Goal: Find specific page/section: Find specific page/section

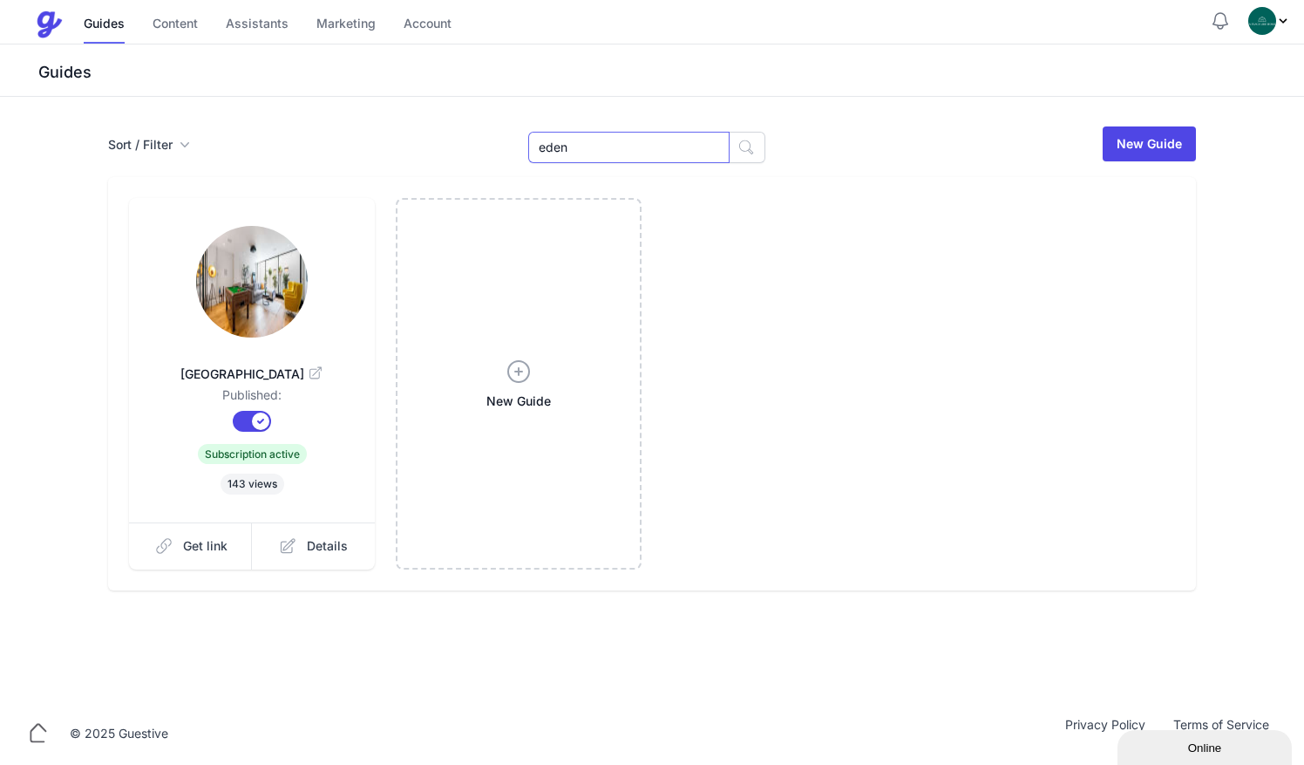
drag, startPoint x: 485, startPoint y: 156, endPoint x: 410, endPoint y: 160, distance: 75.1
click at [410, 160] on div "Sort / Filter Sort Name Created Unsorted All Published Unpublished Archived ede…" at bounding box center [652, 144] width 1088 height 38
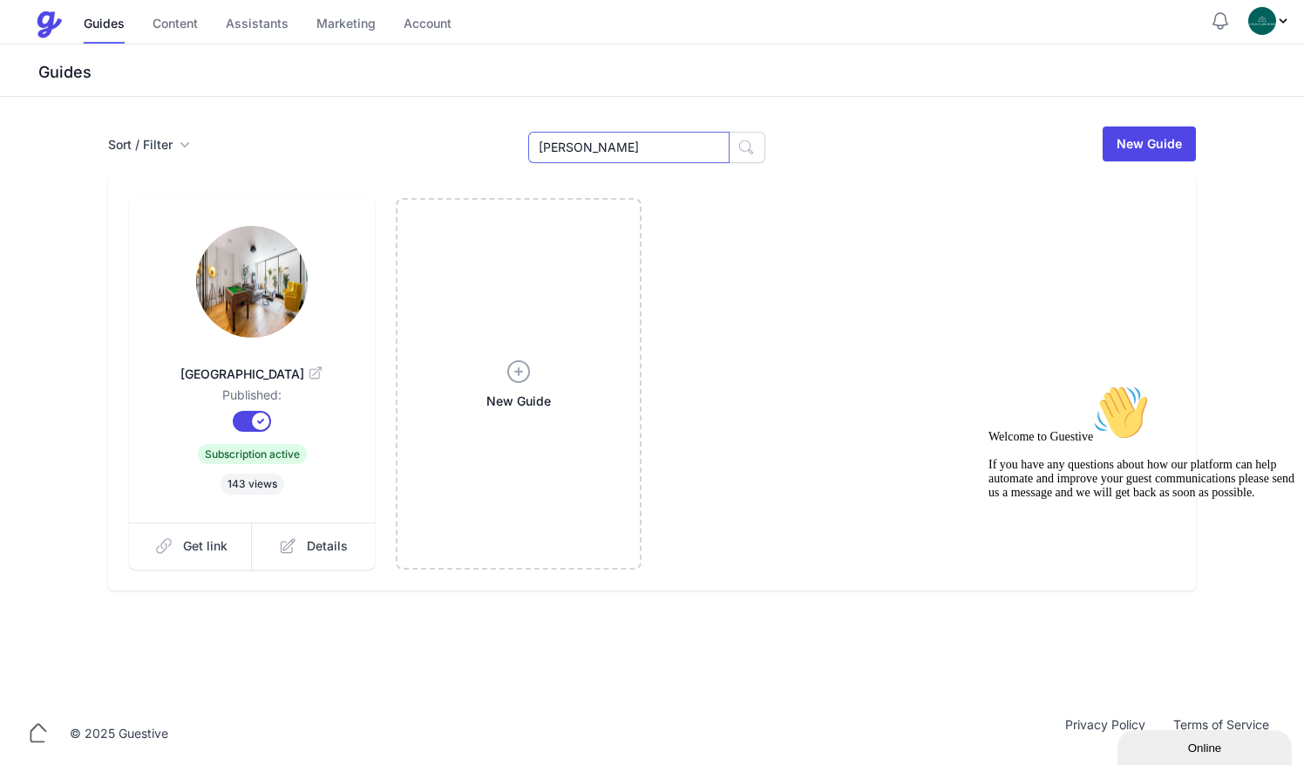
type input "carol"
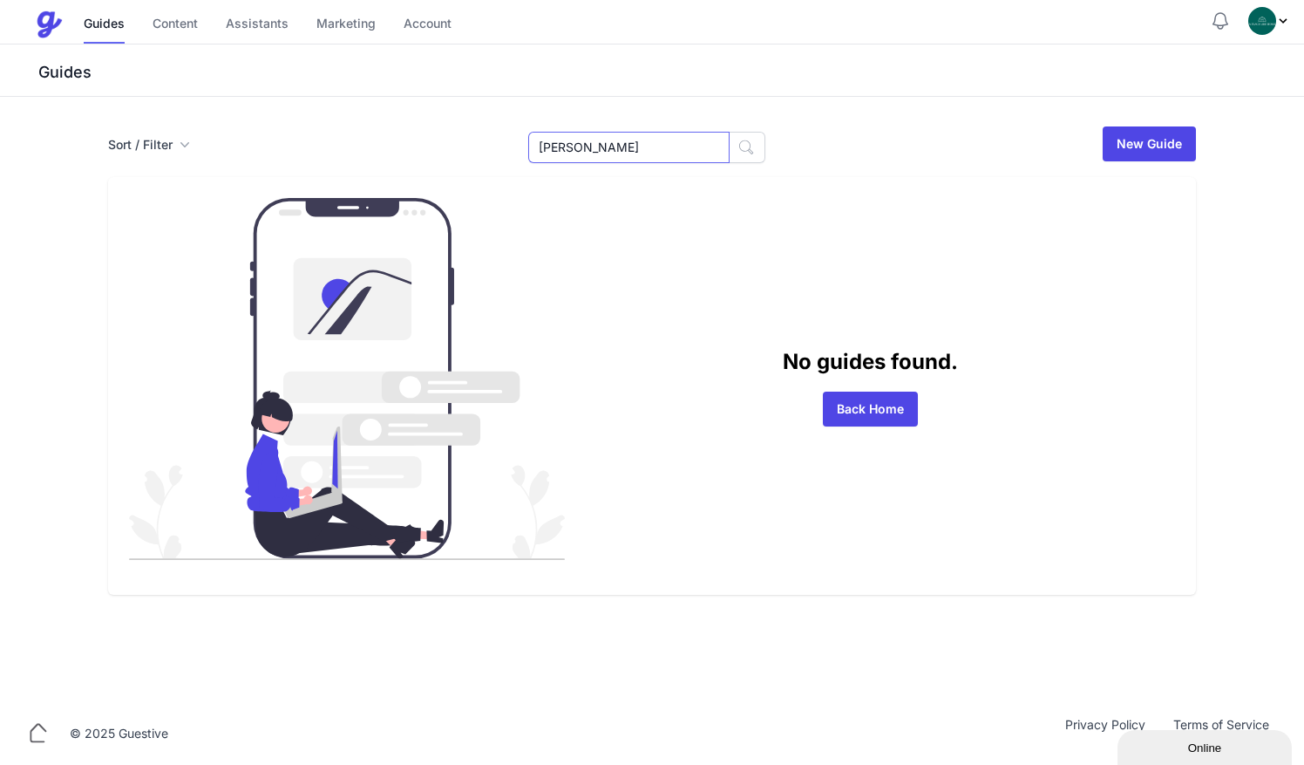
drag, startPoint x: 613, startPoint y: 149, endPoint x: 270, endPoint y: 124, distance: 343.5
click at [270, 125] on div "Sort / Filter Sort Name Created Unsorted All Published Unpublished Archived car…" at bounding box center [652, 144] width 1088 height 38
type input "135"
click at [598, 151] on input "135" at bounding box center [628, 147] width 201 height 31
type input "1"
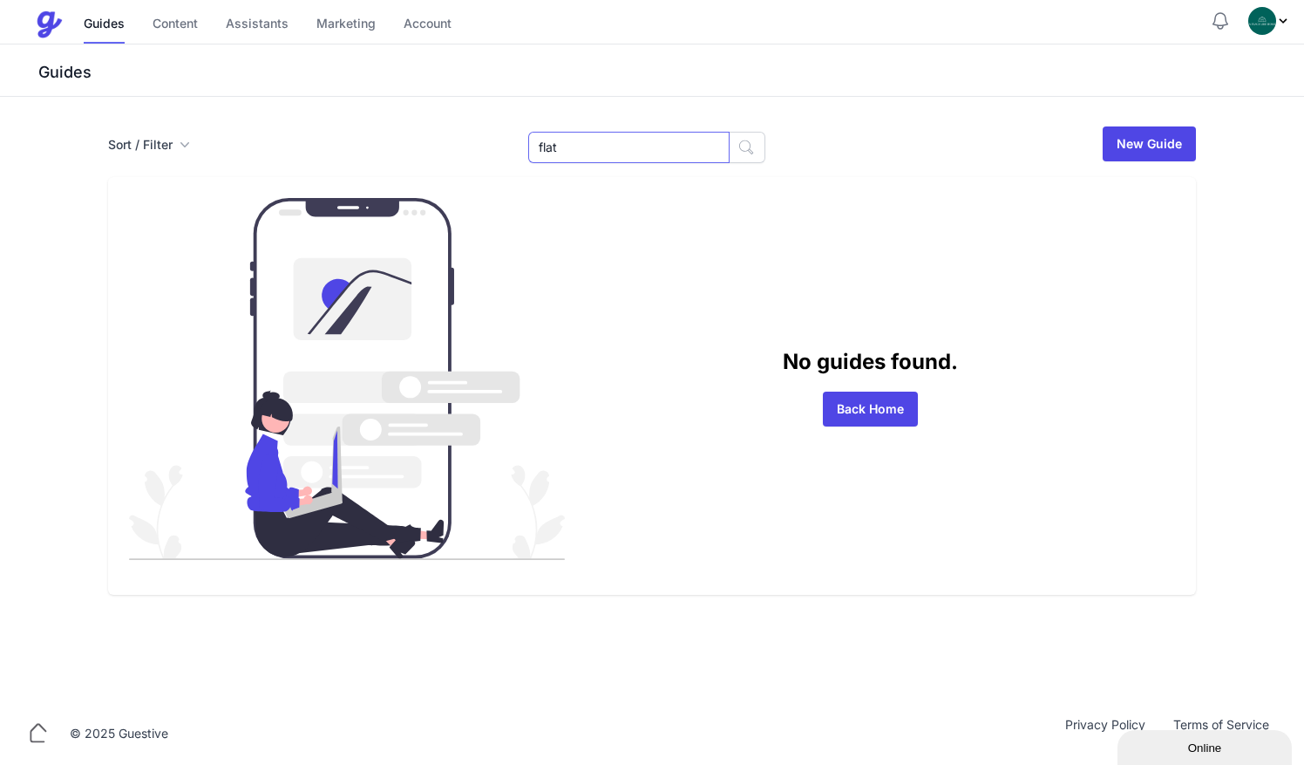
type input "flat"
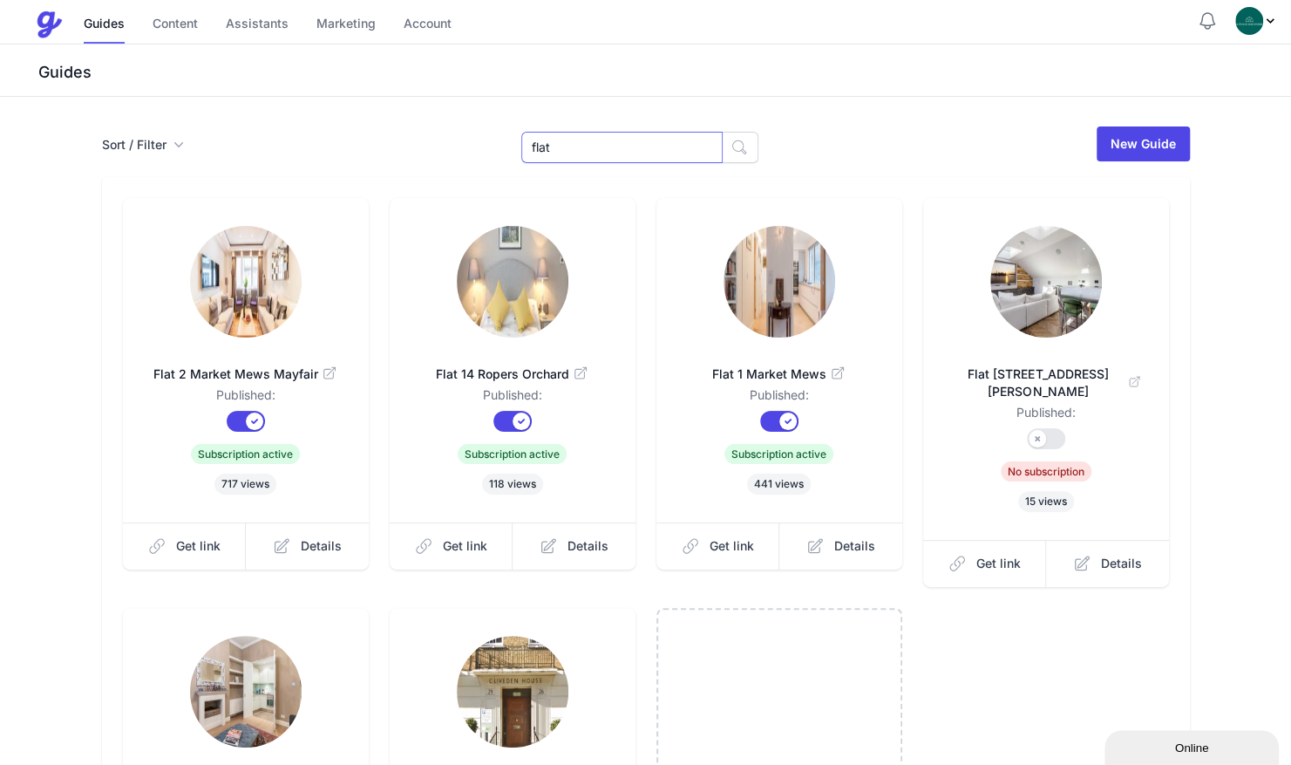
drag, startPoint x: 589, startPoint y: 146, endPoint x: 328, endPoint y: 102, distance: 265.3
click at [328, 102] on div "Sort / Filter Sort Name Created Unsorted All Published Unpublished Archived fla…" at bounding box center [645, 571] width 1291 height 949
type input "12"
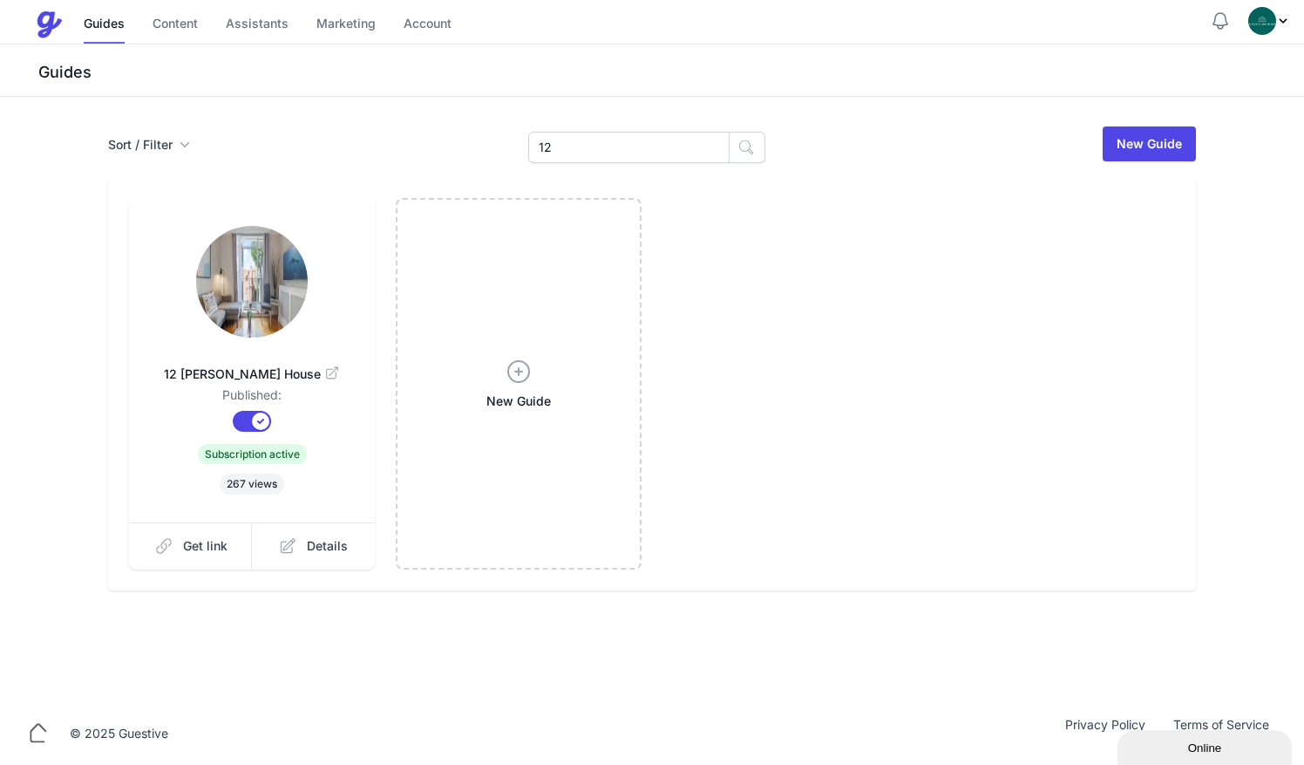
click at [220, 307] on img at bounding box center [252, 282] width 112 height 112
